Goal: Task Accomplishment & Management: Use online tool/utility

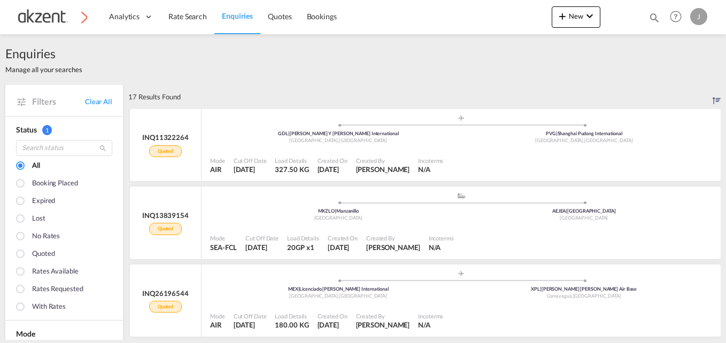
click at [661, 15] on div "Bookings Quotes Enquiries Help Resources Product Release J My Profile Logout" at bounding box center [676, 16] width 68 height 33
click at [648, 17] on md-icon "icon-magnify" at bounding box center [654, 18] width 12 height 12
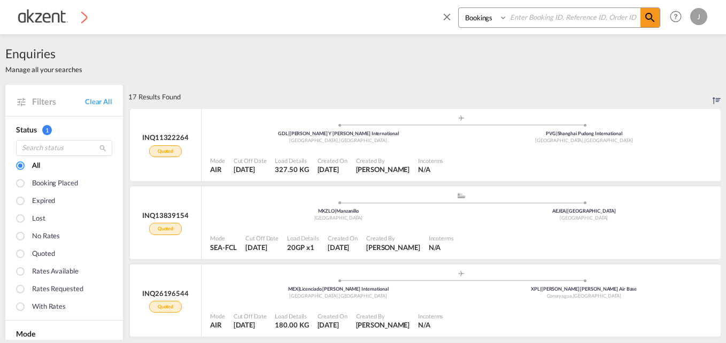
click at [526, 24] on input at bounding box center [573, 17] width 133 height 19
paste input "AKZ000007683"
type input "AKZ000007683"
drag, startPoint x: 488, startPoint y: 15, endPoint x: 483, endPoint y: 28, distance: 13.9
click at [486, 15] on select "Bookings Quotes Enquiries" at bounding box center [484, 17] width 51 height 19
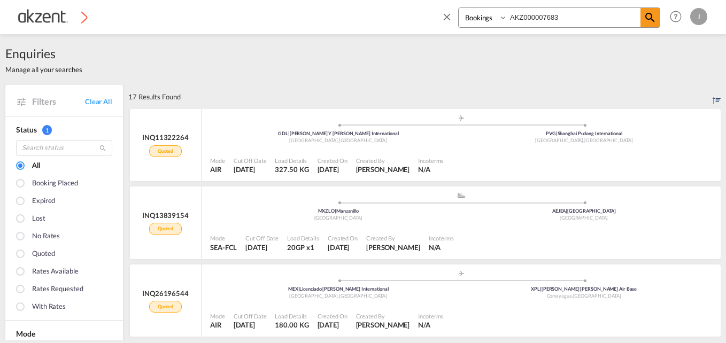
select select "Quotes"
click at [459, 8] on select "Bookings Quotes Enquiries" at bounding box center [484, 17] width 51 height 19
click at [648, 17] on md-icon "icon-magnify" at bounding box center [649, 17] width 13 height 13
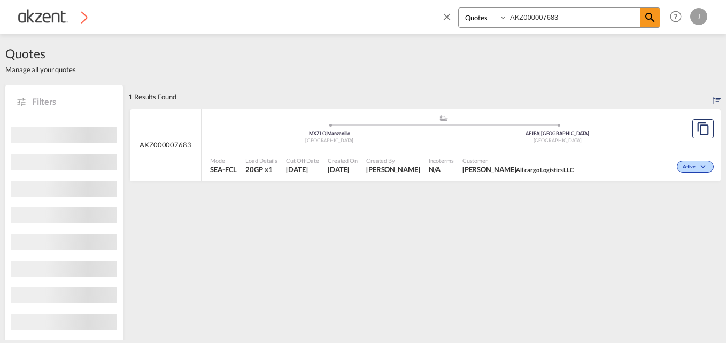
click at [384, 155] on div "Created By [PERSON_NAME]" at bounding box center [393, 165] width 63 height 27
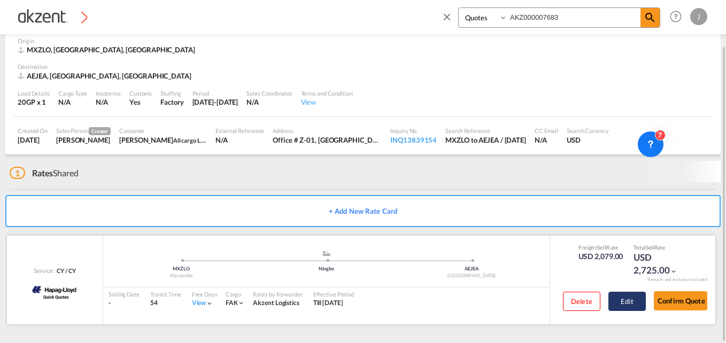
scroll to position [46, 0]
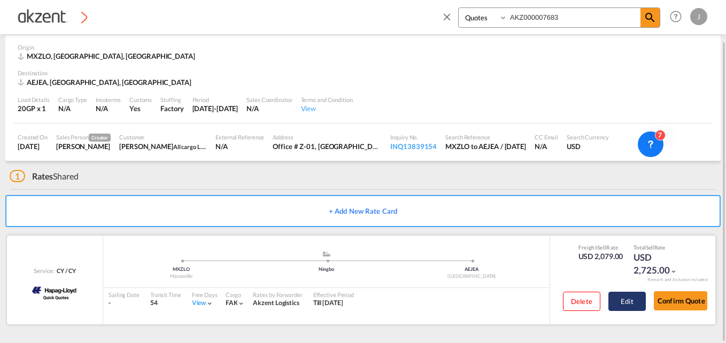
click at [633, 301] on button "Edit" at bounding box center [626, 301] width 37 height 19
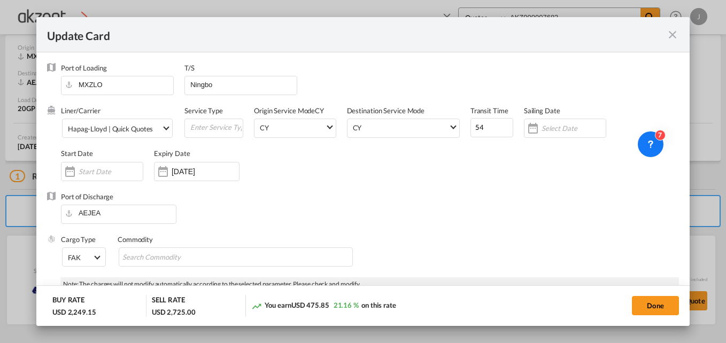
select select "per equipment"
select select "per_hbl"
select select "per equipment"
select select "per container"
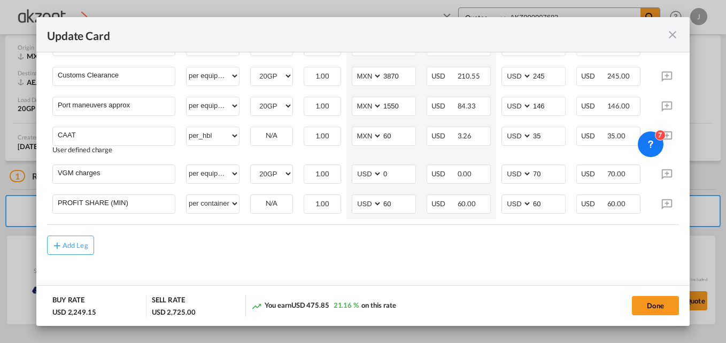
scroll to position [671, 0]
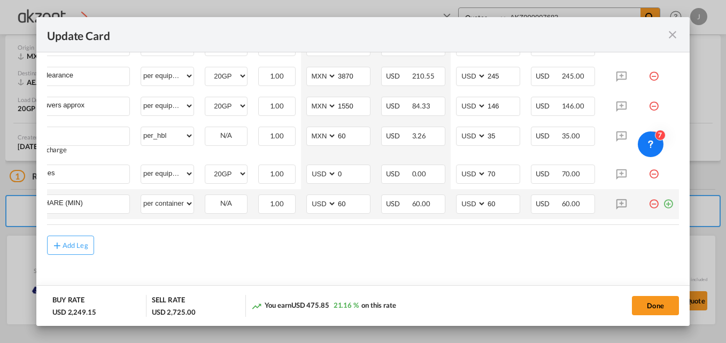
click at [663, 203] on md-icon "icon-plus-circle-outline green-400-fg" at bounding box center [668, 200] width 11 height 11
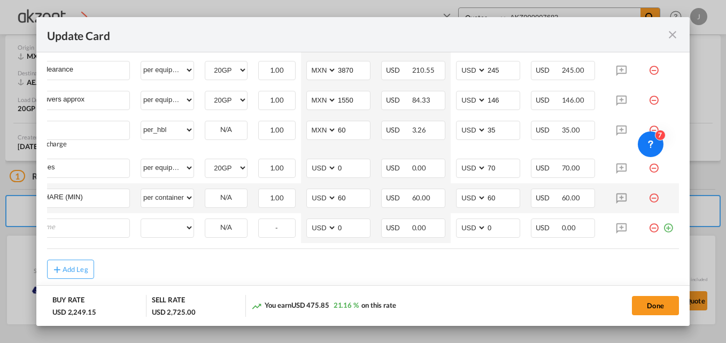
scroll to position [0, 11]
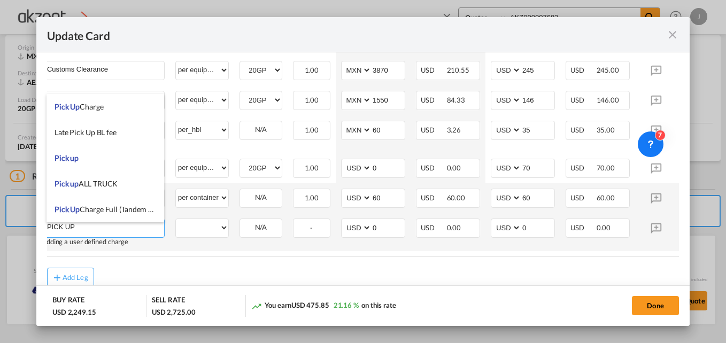
click at [129, 233] on input "PICK UP" at bounding box center [105, 227] width 117 height 16
type input "P"
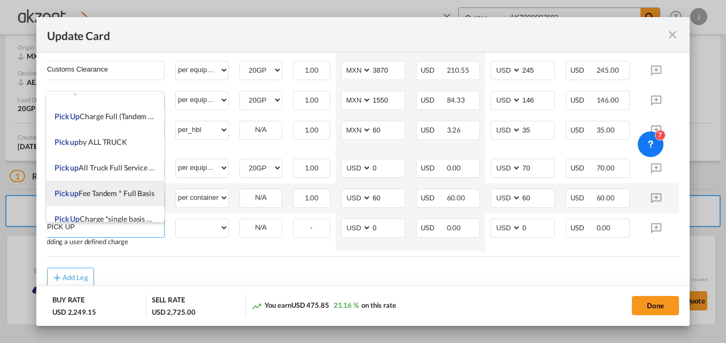
scroll to position [107, 0]
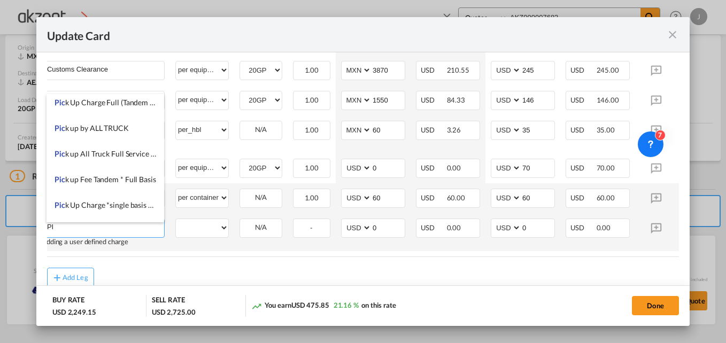
type input "P"
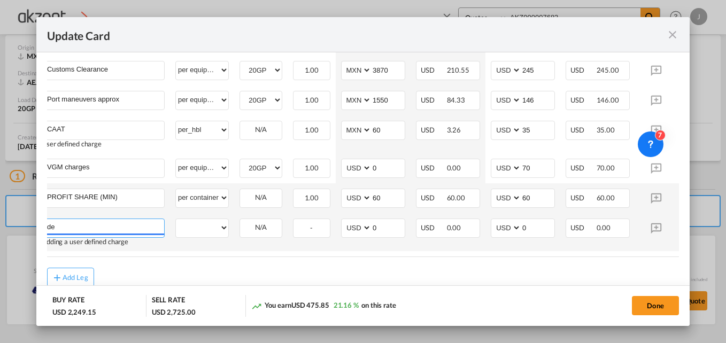
type input "d"
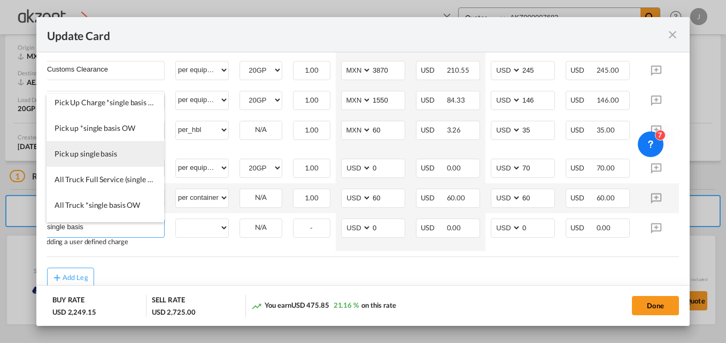
click at [113, 152] on span "Pick up single basis" at bounding box center [86, 153] width 63 height 9
type input "Pick up single basis"
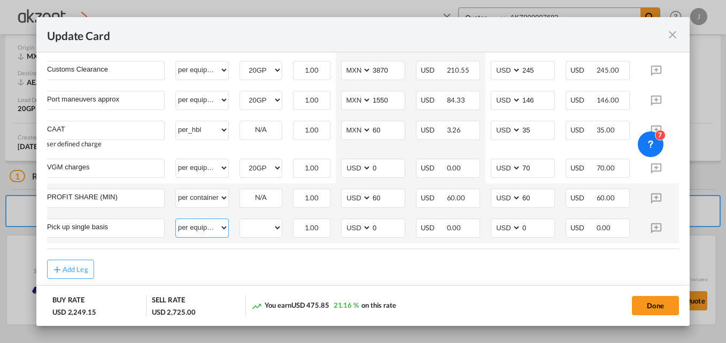
click at [218, 230] on select "per equipment per container per B/L per shipping bill per shipment per pallet p…" at bounding box center [202, 227] width 52 height 17
select select "per container"
click at [176, 222] on select "per equipment per container per B/L per shipping bill per shipment per pallet p…" at bounding box center [202, 227] width 52 height 17
click at [350, 230] on select "AED AFN ALL AMD ANG AOA ARS AUD AWG AZN BAM BBD BDT BGN BHD BIF BMD BND [PERSON…" at bounding box center [357, 228] width 28 height 14
select select "string:MXN"
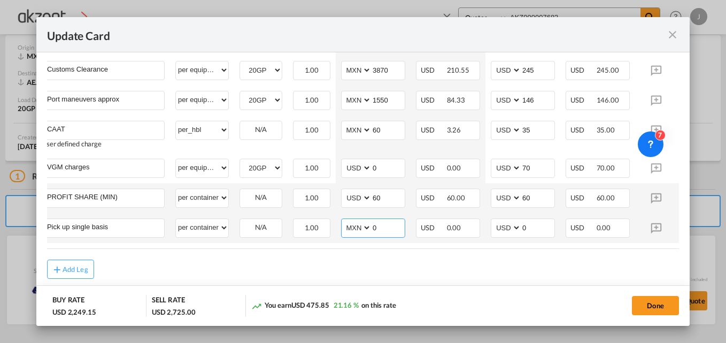
click at [343, 223] on select "AED AFN ALL AMD ANG AOA ARS AUD AWG AZN BAM BBD BDT BGN BHD BIF BMD BND [PERSON…" at bounding box center [357, 228] width 28 height 14
click at [396, 231] on input "0" at bounding box center [387, 227] width 33 height 16
type input "30000"
click at [441, 269] on div "Add Leg" at bounding box center [363, 269] width 632 height 19
click at [535, 228] on input "0" at bounding box center [537, 227] width 33 height 16
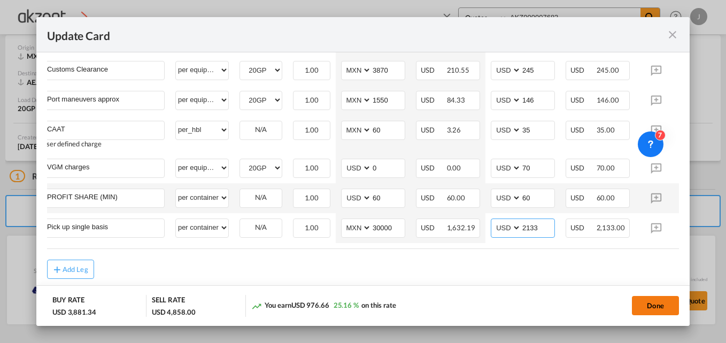
type input "2133"
click at [647, 300] on button "Done" at bounding box center [655, 305] width 47 height 19
type input "[DATE]"
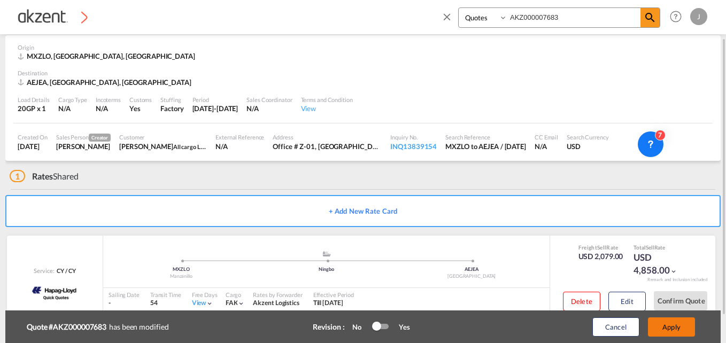
click at [672, 327] on button "Apply" at bounding box center [671, 326] width 47 height 19
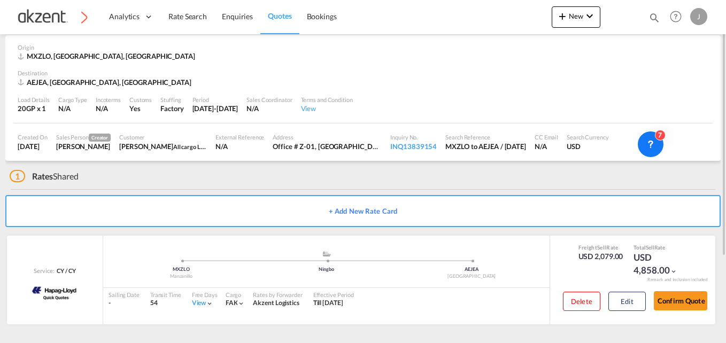
scroll to position [0, 0]
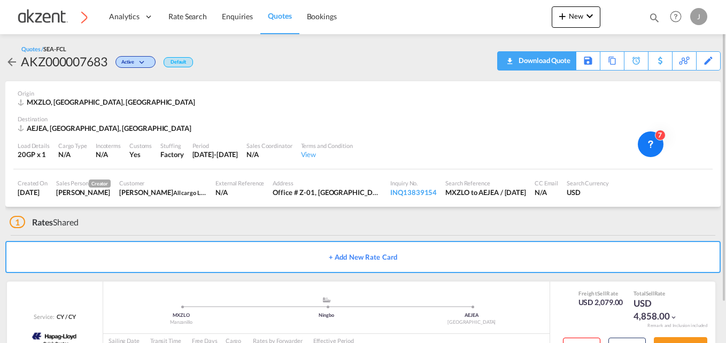
click at [554, 57] on div "Download Quote" at bounding box center [543, 60] width 55 height 17
